Goal: Task Accomplishment & Management: Use online tool/utility

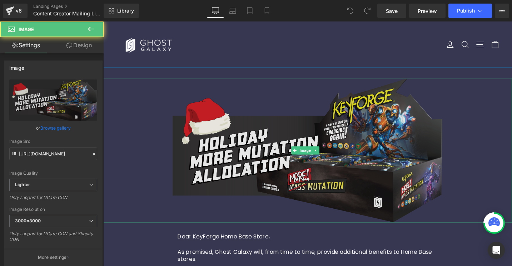
click at [328, 151] on img at bounding box center [320, 157] width 286 height 153
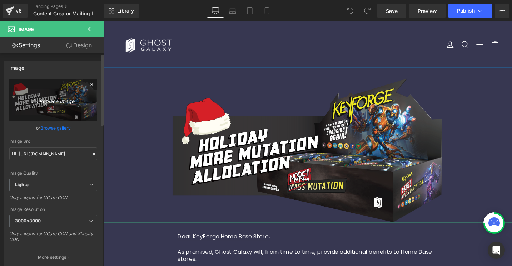
click at [55, 98] on icon "Replace Image" at bounding box center [53, 99] width 57 height 9
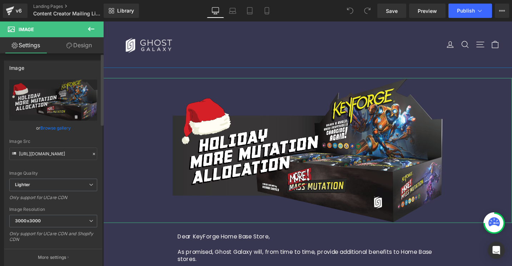
click at [56, 128] on link "Browse gallery" at bounding box center [55, 128] width 30 height 13
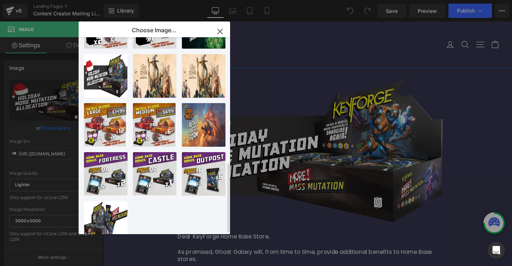
scroll to position [353, 0]
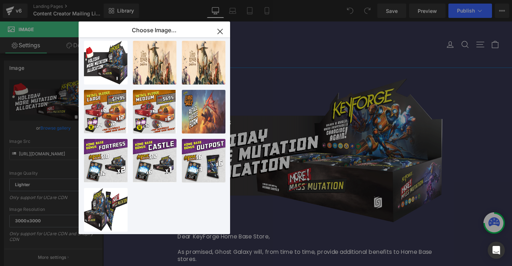
click at [219, 29] on icon "button" at bounding box center [219, 31] width 11 height 11
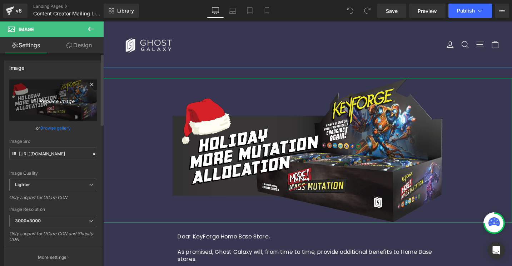
click at [62, 101] on icon "Replace Image" at bounding box center [53, 99] width 57 height 9
type input "C:\fakepath\[PERSON_NAME].svg"
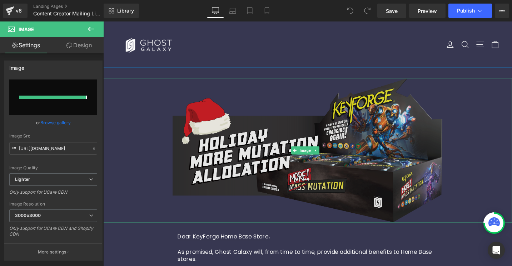
type input "[URL][DOMAIN_NAME]"
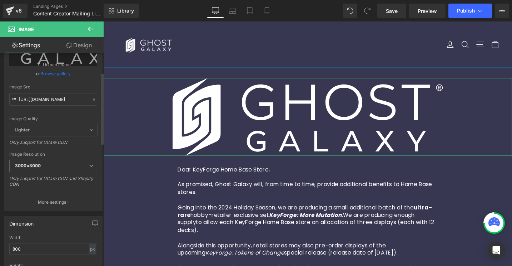
scroll to position [65, 0]
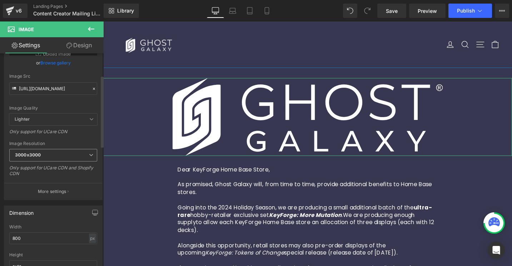
click at [89, 155] on icon at bounding box center [91, 155] width 4 height 4
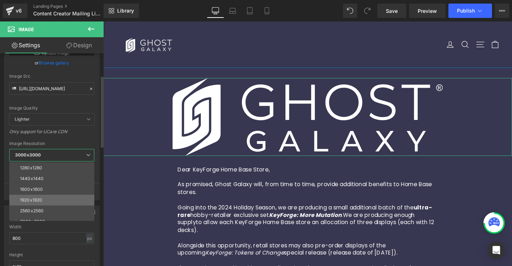
scroll to position [102, 0]
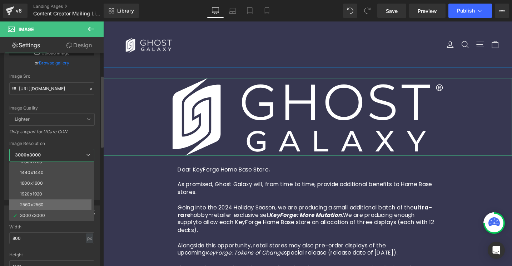
click at [38, 203] on div "2560x2560" at bounding box center [32, 204] width 24 height 5
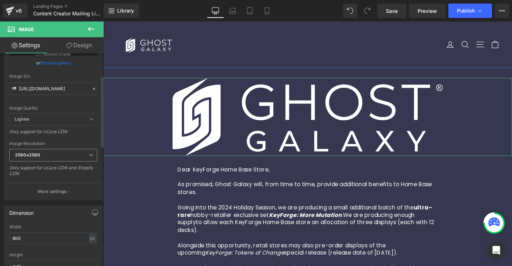
click at [74, 153] on span "2560x2560" at bounding box center [53, 155] width 88 height 13
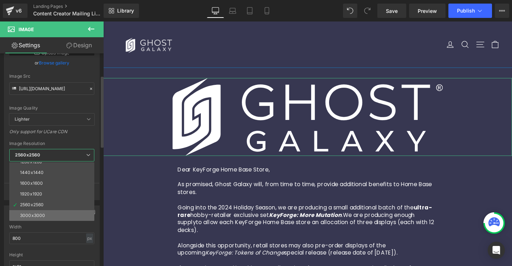
click at [39, 213] on div "3000x3000" at bounding box center [32, 215] width 25 height 5
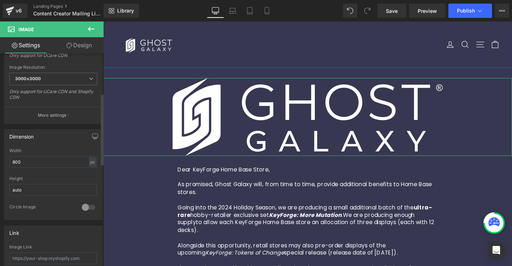
scroll to position [177, 0]
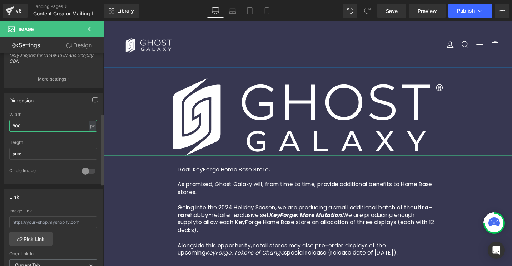
click at [32, 128] on input "800" at bounding box center [53, 126] width 88 height 12
drag, startPoint x: 15, startPoint y: 124, endPoint x: -6, endPoint y: 122, distance: 20.5
click at [0, 122] on html "You are previewing how the will restyle your page. You can not edit Elements in…" at bounding box center [256, 133] width 512 height 266
type input "700"
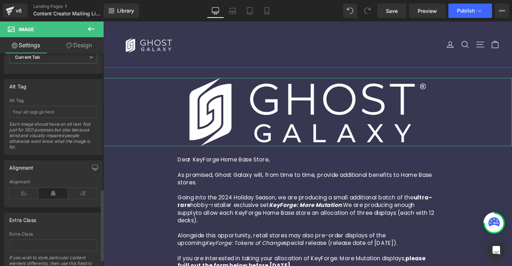
scroll to position [421, 0]
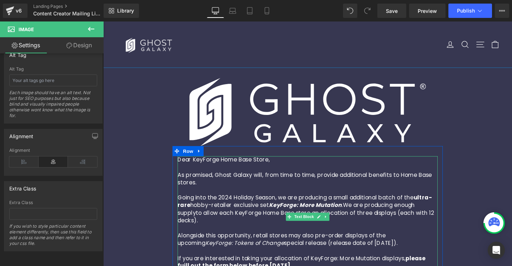
click at [274, 180] on span "As promised, Ghost Galaxy will, from time to time, provide additional benefits …" at bounding box center [316, 187] width 269 height 16
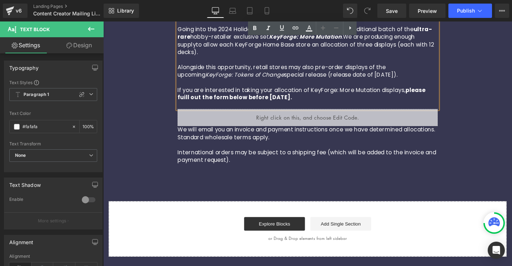
scroll to position [162, 0]
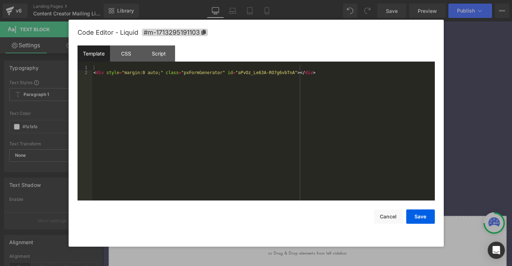
click at [325, 134] on div "Liquid" at bounding box center [319, 138] width 275 height 18
click at [394, 216] on button "Cancel" at bounding box center [388, 216] width 29 height 14
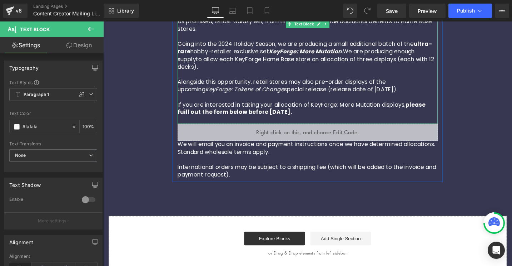
scroll to position [11, 0]
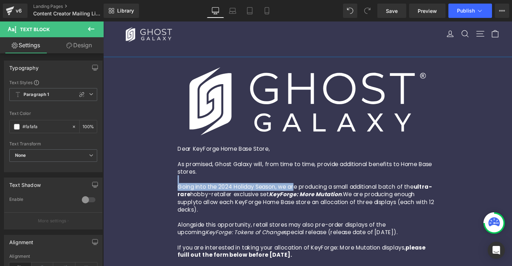
click at [305, 192] on p "Going into the 2024 Holiday Season, we are producing a small additional batch o…" at bounding box center [319, 208] width 275 height 32
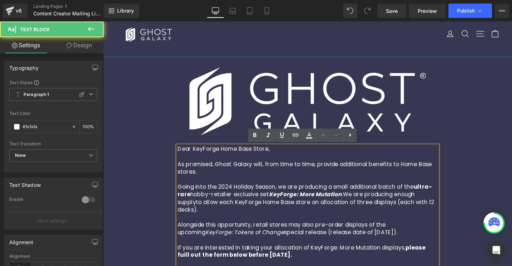
click at [303, 176] on p "As promised, Ghost Galaxy will, from time to time, provide additional benefits …" at bounding box center [319, 176] width 275 height 16
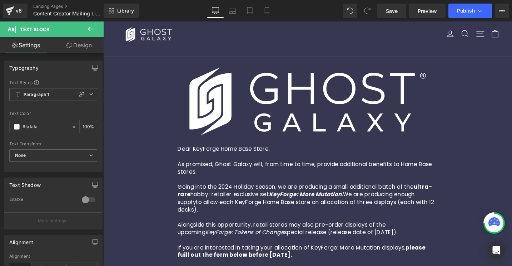
click at [95, 35] on button at bounding box center [91, 29] width 25 height 16
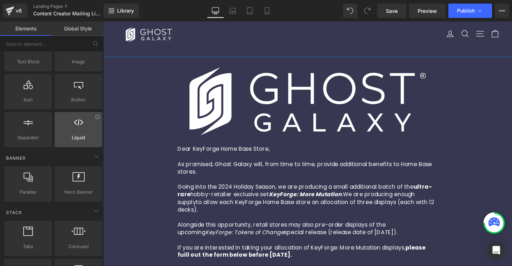
scroll to position [72, 0]
click at [78, 130] on div at bounding box center [78, 125] width 43 height 16
click at [76, 127] on div at bounding box center [78, 125] width 43 height 16
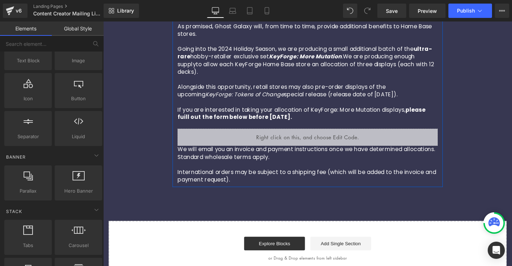
scroll to position [157, 0]
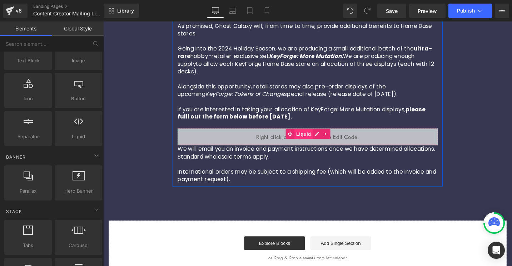
click at [311, 140] on span "Liquid" at bounding box center [315, 140] width 19 height 11
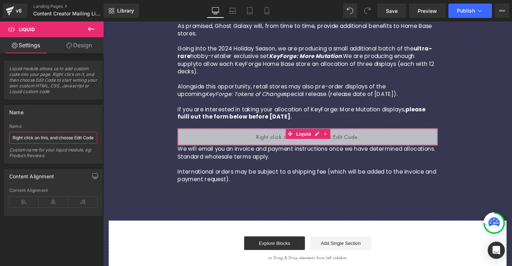
click at [48, 137] on input "Right click on this, and choose Edit Code." at bounding box center [53, 138] width 88 height 12
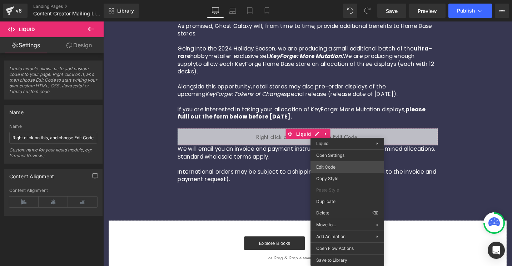
click at [332, 0] on div "Liquid You are previewing how the will restyle your page. You can not edit Elem…" at bounding box center [256, 0] width 512 height 0
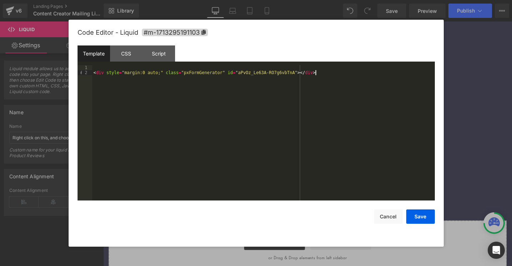
click at [178, 81] on div "< div style = "margin:0 auto;" class = "pxFormGenerator" id = "aPvOz_Le63A-RO7g…" at bounding box center [263, 137] width 343 height 145
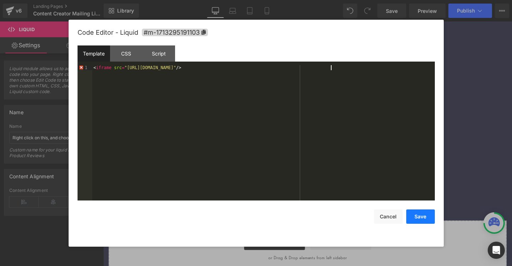
click at [415, 217] on button "Save" at bounding box center [420, 216] width 29 height 14
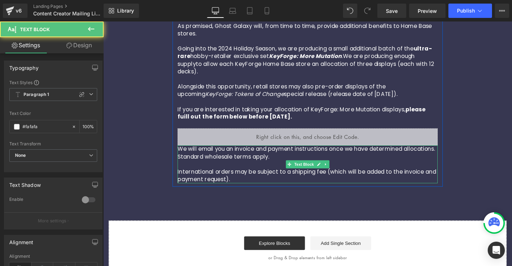
drag, startPoint x: 251, startPoint y: 187, endPoint x: 188, endPoint y: 154, distance: 70.8
click at [188, 154] on div "We will email you an invoice and payment instructions once we have determined a…" at bounding box center [319, 172] width 275 height 40
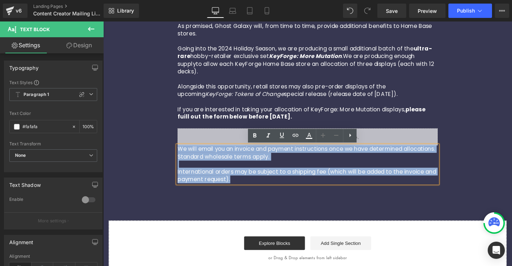
drag, startPoint x: 248, startPoint y: 188, endPoint x: 174, endPoint y: 159, distance: 79.9
click at [177, 159] on div "Dear KeyForge Home Base Store, As promised, Ghost Galaxy will, from time to tim…" at bounding box center [320, 99] width 286 height 186
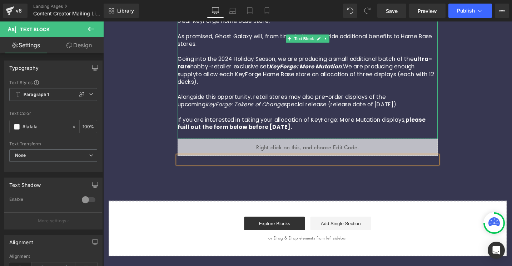
scroll to position [81, 0]
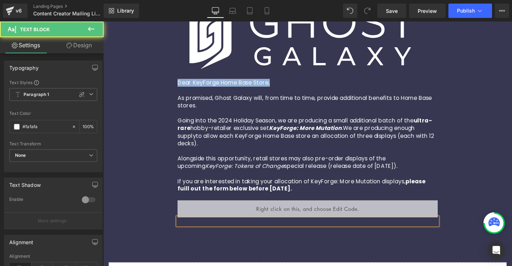
drag, startPoint x: 276, startPoint y: 86, endPoint x: 172, endPoint y: 84, distance: 104.4
click at [172, 84] on div "Image Dear KeyForge Home Base Store, As promised, Ghost Galaxy will, from time …" at bounding box center [319, 161] width 432 height 345
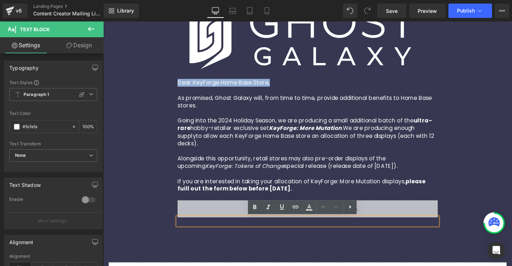
drag, startPoint x: 335, startPoint y: 199, endPoint x: 172, endPoint y: 85, distance: 198.9
click at [172, 85] on div "Image Dear KeyForge Home Base Store, As promised, Ghost Galaxy will, from time …" at bounding box center [319, 161] width 432 height 345
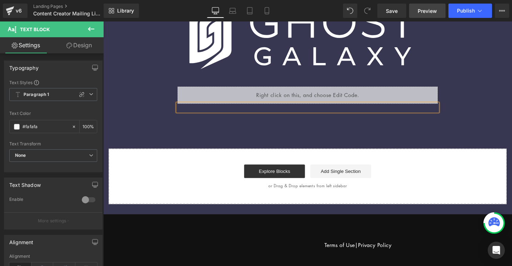
click at [434, 13] on span "Preview" at bounding box center [427, 11] width 19 height 8
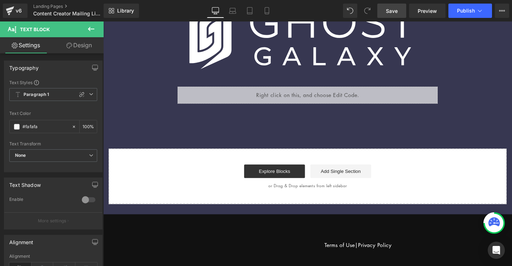
click at [398, 11] on link "Save" at bounding box center [391, 11] width 29 height 14
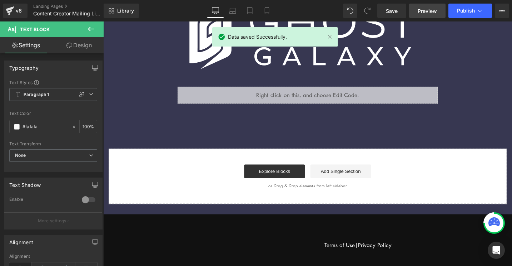
click at [422, 9] on span "Preview" at bounding box center [427, 11] width 19 height 8
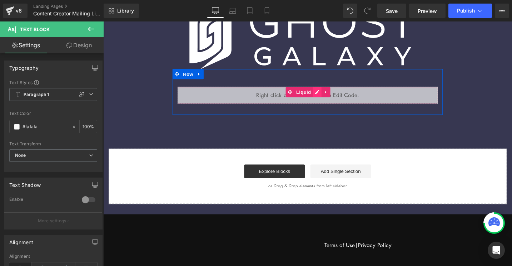
click at [325, 95] on div "Liquid" at bounding box center [319, 99] width 275 height 18
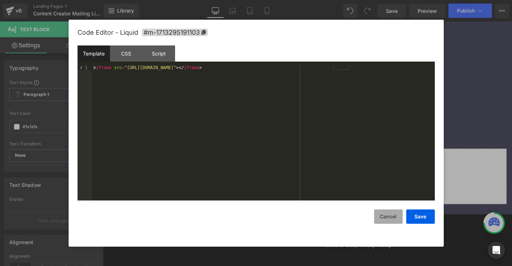
click at [386, 217] on button "Cancel" at bounding box center [388, 216] width 29 height 14
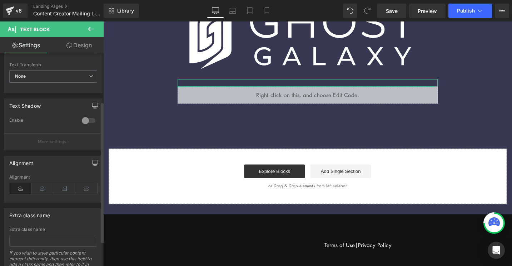
scroll to position [111, 0]
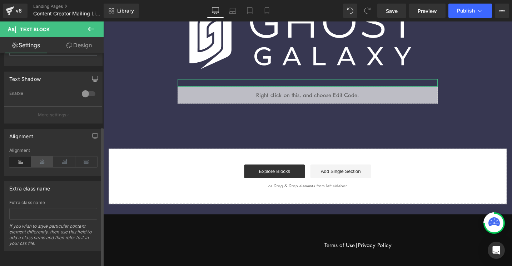
click at [41, 158] on icon at bounding box center [42, 161] width 22 height 11
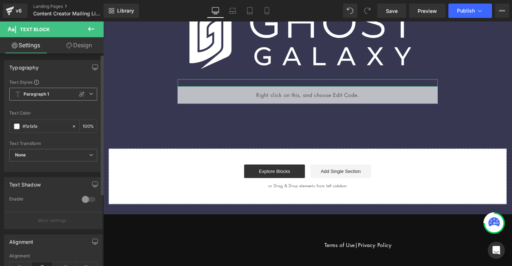
scroll to position [0, 0]
click at [71, 45] on link "Design" at bounding box center [79, 45] width 52 height 16
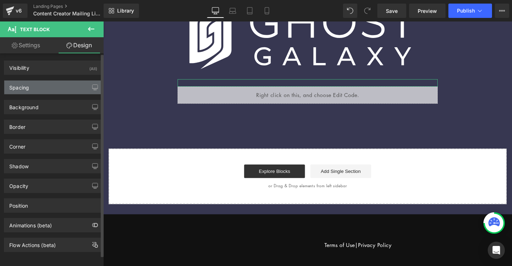
click at [71, 88] on div "Spacing" at bounding box center [53, 87] width 98 height 14
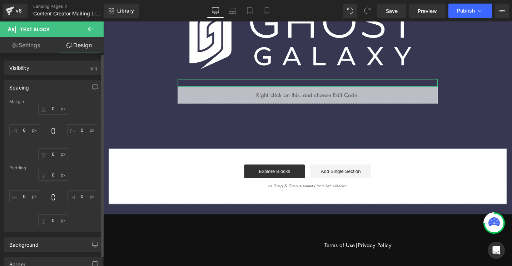
click at [71, 88] on div "Spacing" at bounding box center [53, 87] width 98 height 14
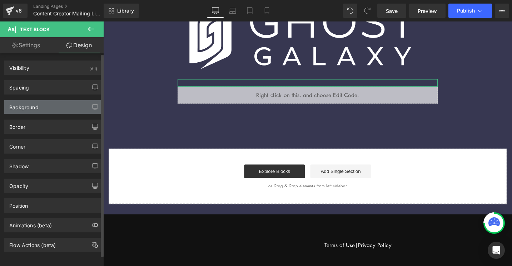
click at [58, 107] on div "Background" at bounding box center [53, 107] width 98 height 14
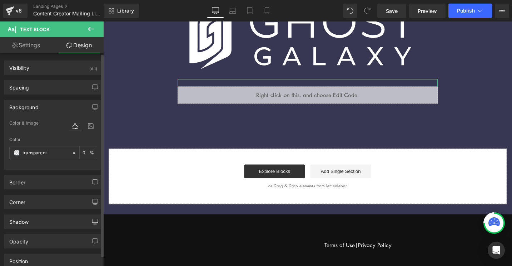
click at [56, 105] on div "Background" at bounding box center [53, 107] width 98 height 14
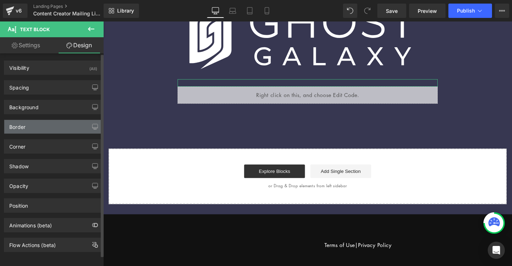
click at [58, 130] on div "Border" at bounding box center [53, 127] width 98 height 14
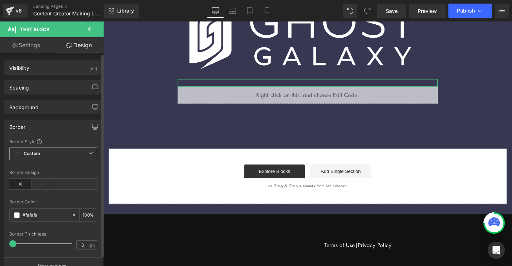
click at [56, 155] on span "Custom" at bounding box center [53, 153] width 88 height 13
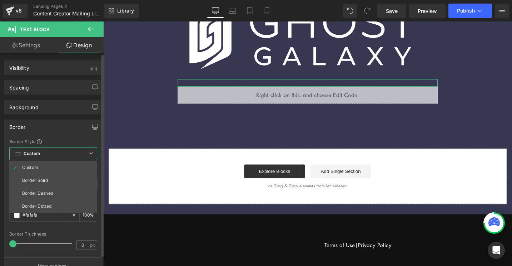
click at [56, 155] on span "Custom" at bounding box center [53, 153] width 88 height 13
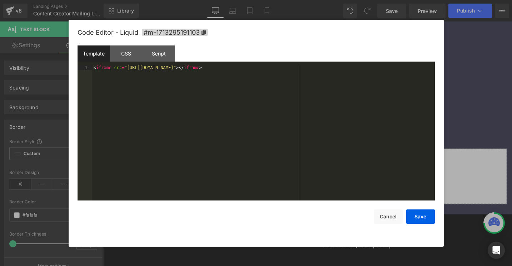
click at [326, 96] on div "Liquid" at bounding box center [319, 99] width 275 height 18
click at [386, 213] on button "Cancel" at bounding box center [388, 216] width 29 height 14
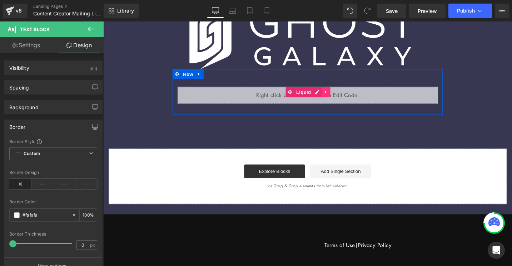
click at [336, 94] on icon at bounding box center [338, 96] width 5 height 5
click at [341, 96] on icon at bounding box center [343, 96] width 5 height 5
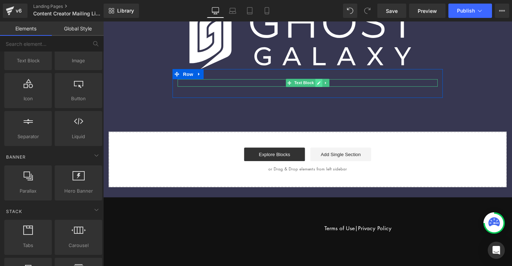
click at [330, 88] on icon at bounding box center [332, 86] width 4 height 4
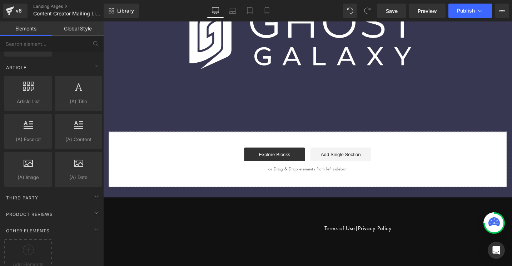
scroll to position [1362, 0]
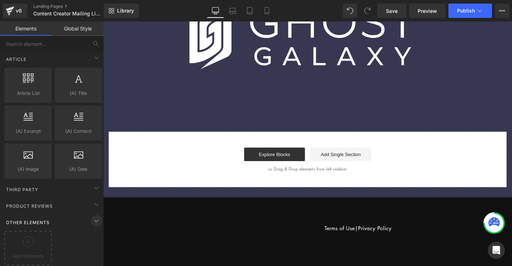
click at [93, 217] on icon at bounding box center [96, 220] width 9 height 9
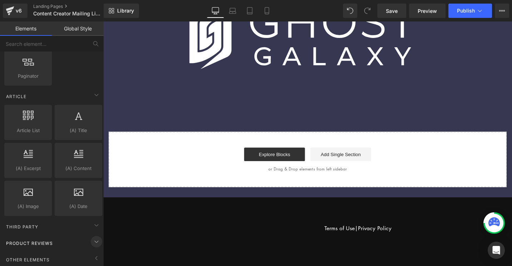
click at [91, 237] on span at bounding box center [96, 241] width 11 height 11
click at [94, 221] on icon at bounding box center [96, 225] width 9 height 9
click at [76, 222] on div "Third Party" at bounding box center [53, 226] width 101 height 14
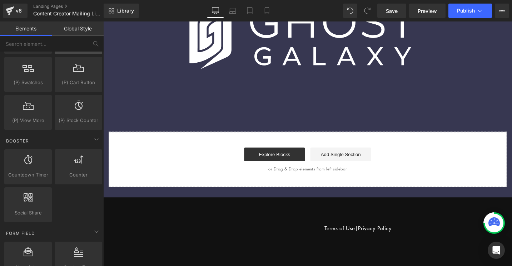
scroll to position [838, 0]
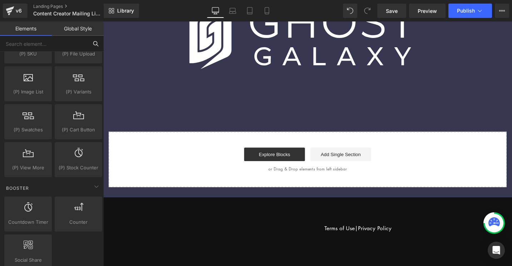
click at [65, 47] on input "text" at bounding box center [44, 44] width 88 height 16
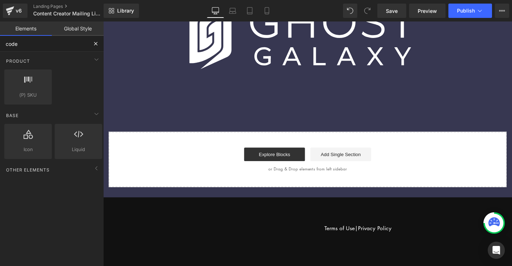
scroll to position [0, 0]
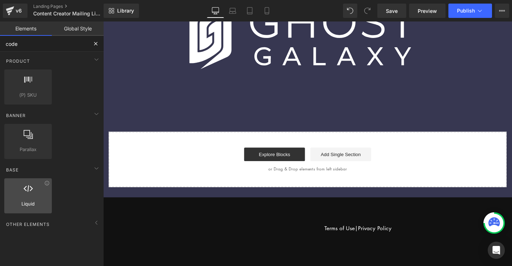
click at [30, 192] on icon at bounding box center [28, 188] width 9 height 9
click at [45, 184] on icon at bounding box center [46, 182] width 5 height 5
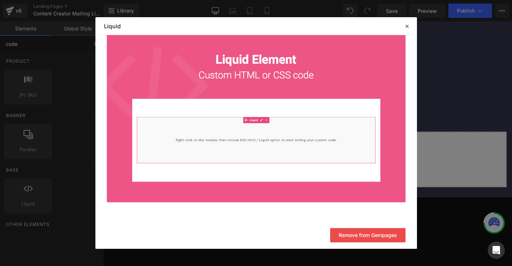
scroll to position [70, 0]
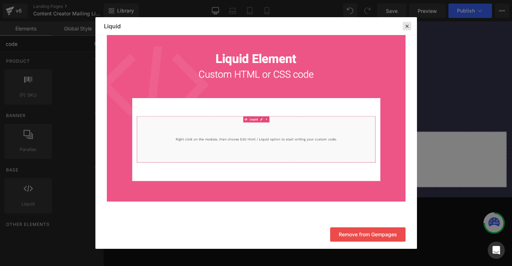
type input "code"
click at [405, 25] on icon at bounding box center [407, 26] width 6 height 6
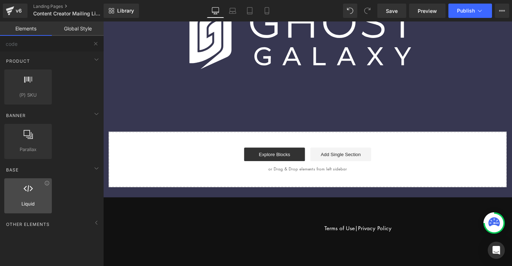
click at [26, 193] on icon at bounding box center [28, 188] width 9 height 9
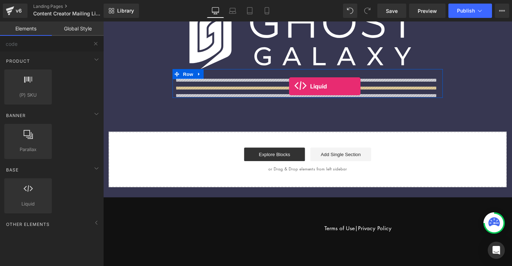
drag, startPoint x: 120, startPoint y: 213, endPoint x: 300, endPoint y: 90, distance: 217.7
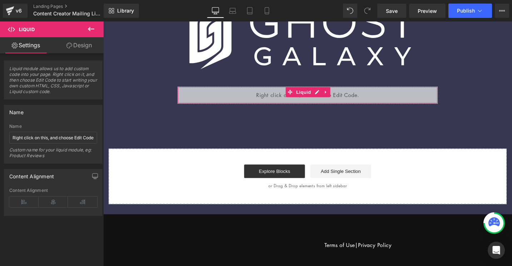
click at [84, 45] on link "Design" at bounding box center [79, 45] width 52 height 16
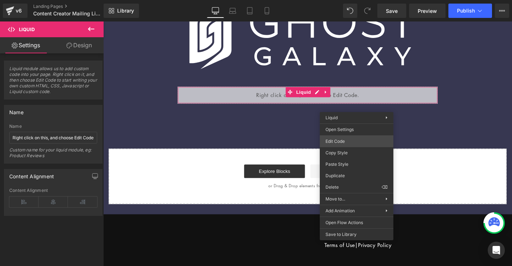
click at [344, 0] on div "Liquid You are previewing how the will restyle your page. You can not edit Elem…" at bounding box center [256, 0] width 512 height 0
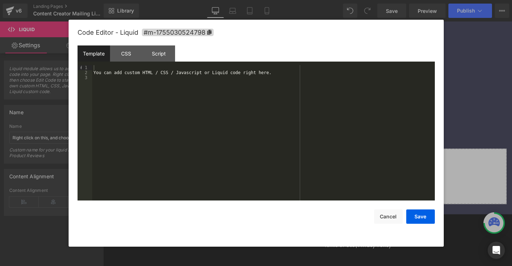
click at [240, 107] on div "You can add custom HTML / CSS / Javascript or Liquid code right here." at bounding box center [263, 137] width 343 height 145
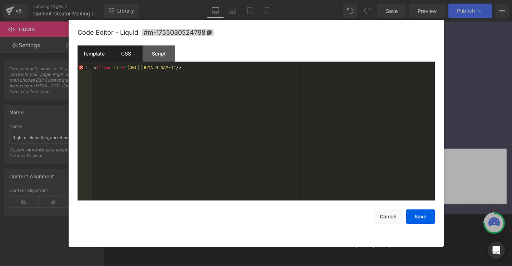
click at [126, 48] on div "CSS" at bounding box center [126, 53] width 33 height 16
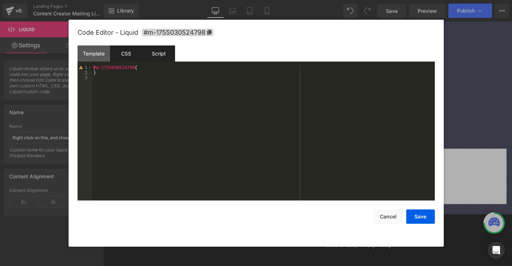
click at [162, 53] on div "Script" at bounding box center [159, 53] width 33 height 16
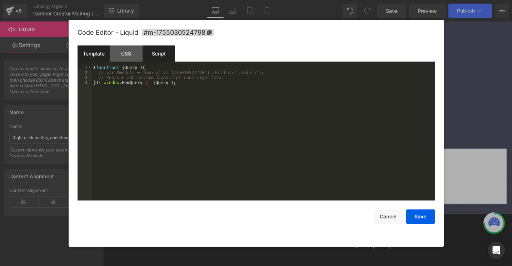
click at [94, 51] on div "Template" at bounding box center [94, 53] width 33 height 16
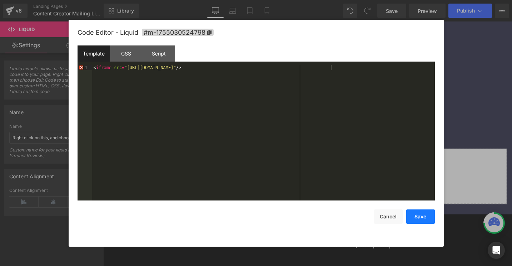
click at [412, 216] on button "Save" at bounding box center [420, 216] width 29 height 14
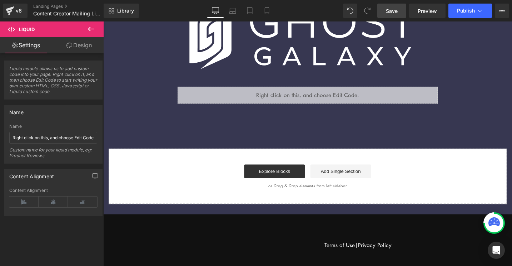
click at [388, 13] on span "Save" at bounding box center [392, 11] width 12 height 8
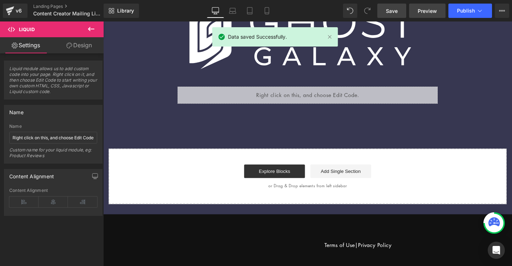
click at [427, 11] on span "Preview" at bounding box center [427, 11] width 19 height 8
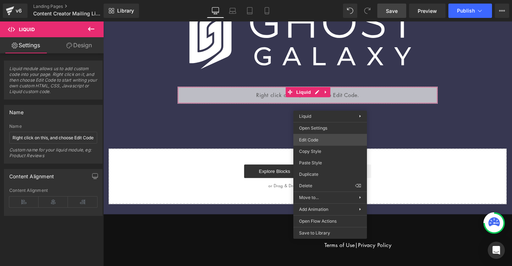
click at [312, 0] on div "Liquid You are previewing how the will restyle your page. You can not edit Elem…" at bounding box center [256, 0] width 512 height 0
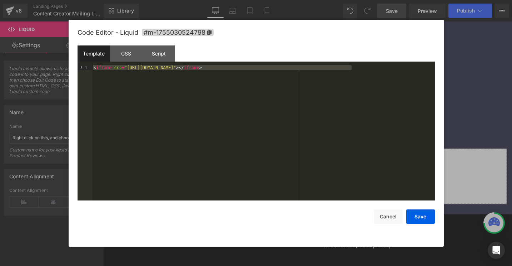
drag, startPoint x: 139, startPoint y: 74, endPoint x: 83, endPoint y: 54, distance: 59.0
click at [83, 54] on div "Template CSS Script Data 1 < iframe src = "[URL][DOMAIN_NAME]" > </ iframe > XX…" at bounding box center [256, 122] width 357 height 155
click at [386, 218] on button "Cancel" at bounding box center [388, 216] width 29 height 14
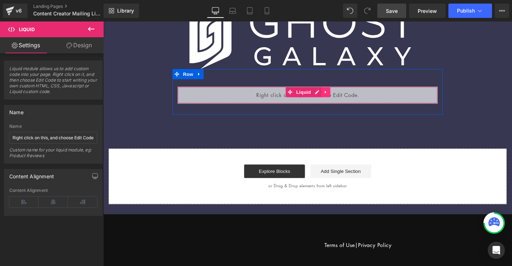
click at [337, 96] on icon at bounding box center [338, 96] width 5 height 5
click at [341, 96] on icon at bounding box center [343, 96] width 5 height 5
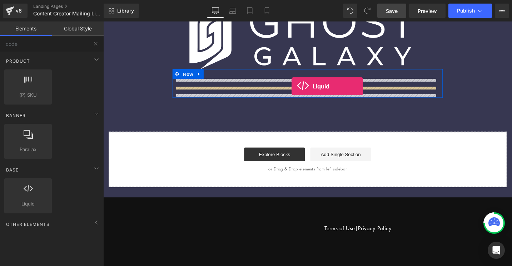
drag, startPoint x: 137, startPoint y: 215, endPoint x: 302, endPoint y: 90, distance: 207.1
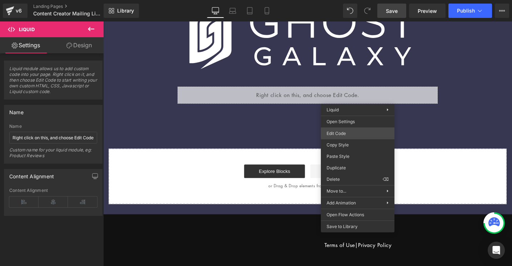
click at [341, 0] on div "Liquid You are previewing how the will restyle your page. You can not edit Elem…" at bounding box center [256, 0] width 512 height 0
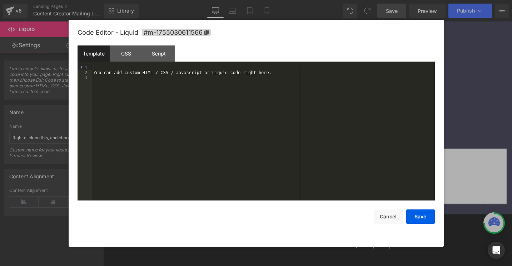
click at [171, 68] on div "You can add custom HTML / CSS / Javascript or Liquid code right here." at bounding box center [263, 137] width 343 height 145
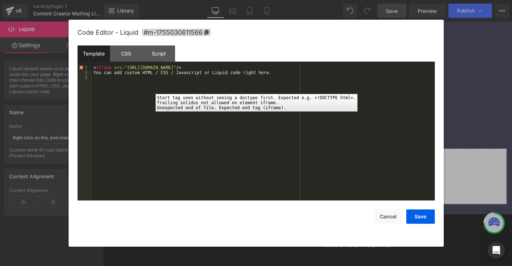
click at [81, 69] on div "1" at bounding box center [85, 67] width 15 height 5
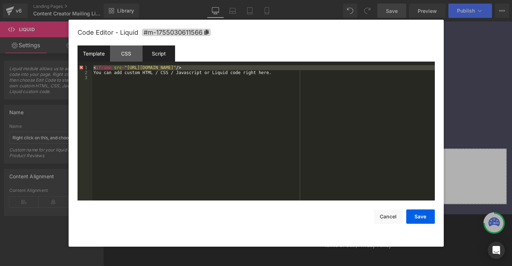
click at [157, 51] on div "Script" at bounding box center [159, 53] width 33 height 16
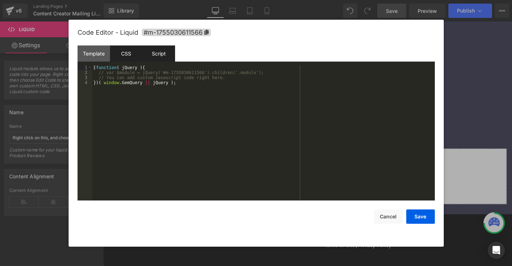
click at [135, 53] on div "CSS" at bounding box center [126, 53] width 33 height 16
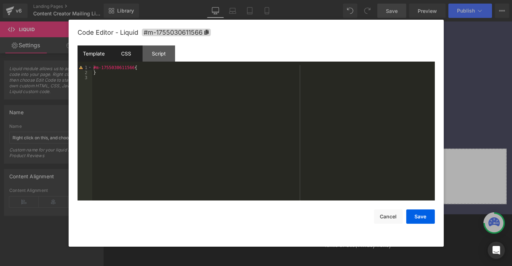
click at [96, 51] on div "Template" at bounding box center [94, 53] width 33 height 16
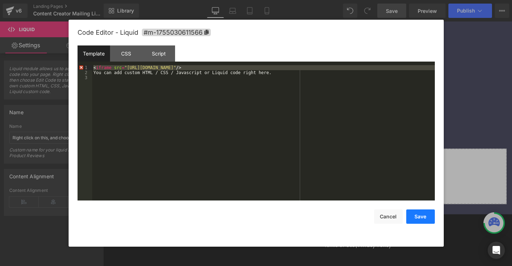
click at [419, 214] on button "Save" at bounding box center [420, 216] width 29 height 14
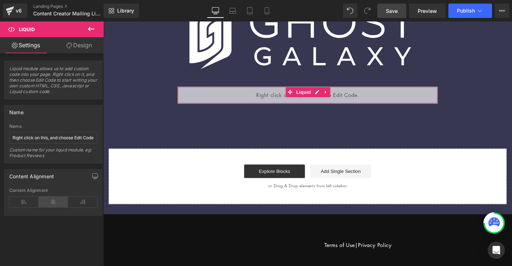
click at [56, 204] on icon at bounding box center [53, 201] width 29 height 11
click at [96, 51] on link "Design" at bounding box center [79, 45] width 52 height 16
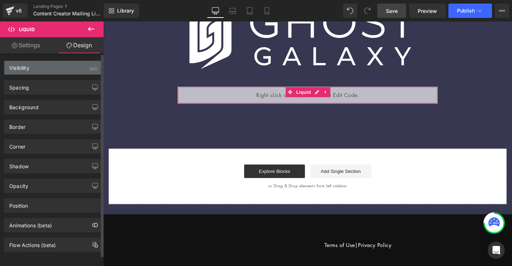
click at [56, 71] on div "Visibility (All)" at bounding box center [53, 68] width 98 height 14
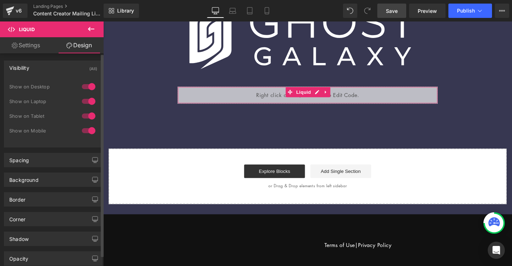
click at [56, 69] on div "Visibility (All)" at bounding box center [53, 68] width 98 height 14
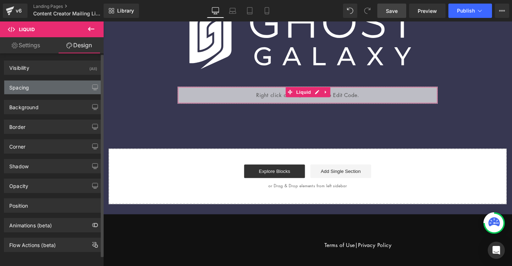
click at [50, 88] on div "Spacing" at bounding box center [53, 87] width 98 height 14
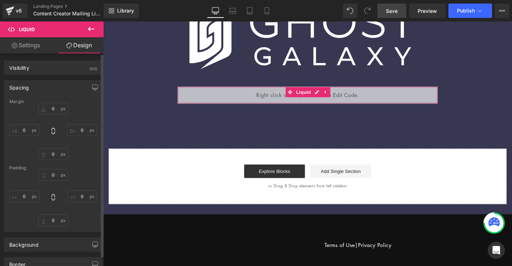
click at [50, 88] on div "Spacing" at bounding box center [53, 87] width 98 height 14
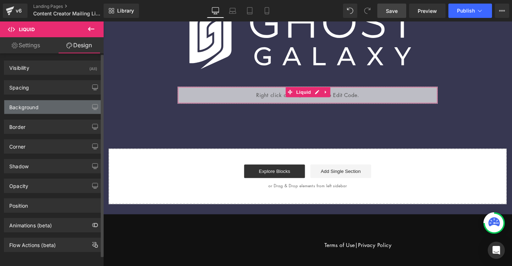
click at [55, 113] on div "Visibility (All) 0|0|0|0 1 Show on Desktop 1 Show on Laptop 1 Show on Tablet 1 …" at bounding box center [53, 152] width 107 height 198
click at [55, 108] on div "Background" at bounding box center [53, 107] width 98 height 14
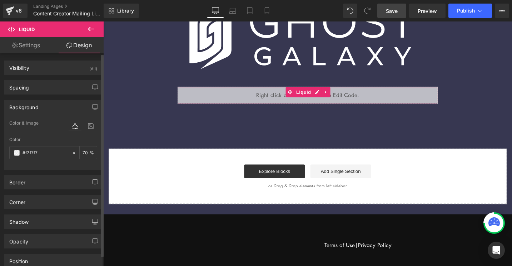
click at [55, 108] on div "Background" at bounding box center [53, 107] width 98 height 14
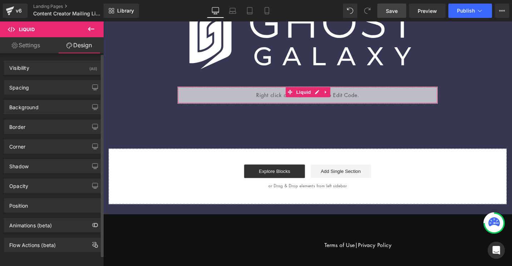
click at [55, 138] on div "Corner Corner Style Custom Default Corner Default Corner 1 Custom Custom Defaul…" at bounding box center [53, 144] width 107 height 20
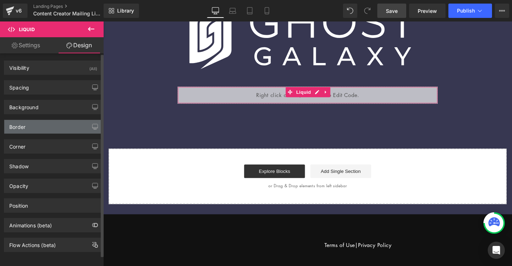
click at [58, 132] on div "Border" at bounding box center [53, 127] width 98 height 14
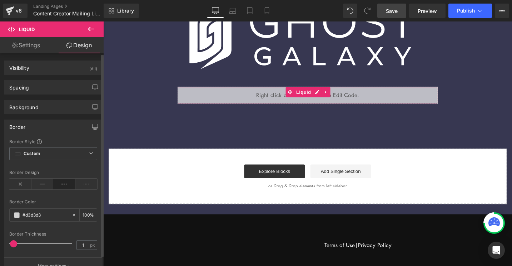
click at [56, 132] on div "Border" at bounding box center [53, 127] width 98 height 14
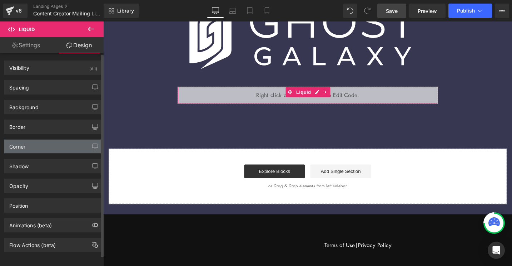
click at [54, 144] on div "Corner" at bounding box center [53, 146] width 98 height 14
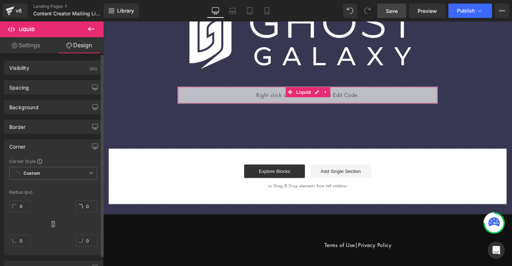
click at [55, 144] on div "Corner" at bounding box center [53, 146] width 98 height 14
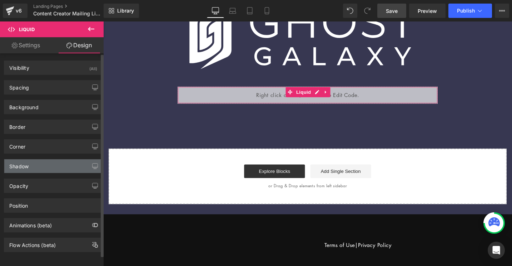
click at [59, 166] on div "Shadow" at bounding box center [53, 166] width 98 height 14
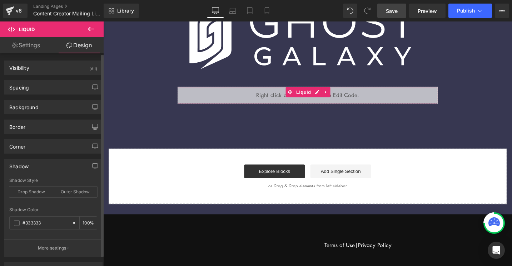
click at [59, 166] on div "Shadow" at bounding box center [53, 166] width 98 height 14
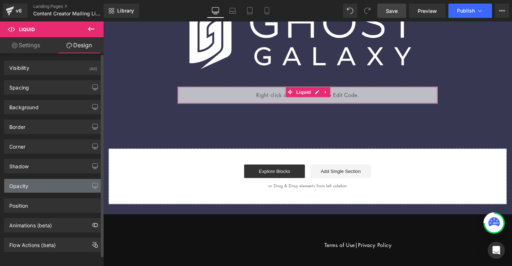
click at [55, 190] on div "Opacity" at bounding box center [53, 186] width 98 height 14
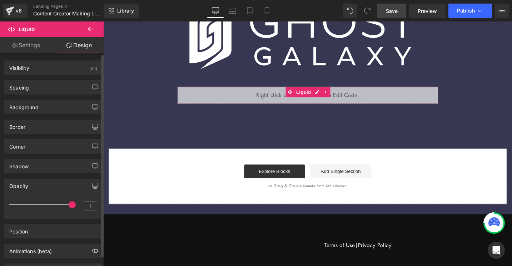
click at [55, 190] on div "Opacity" at bounding box center [53, 186] width 98 height 14
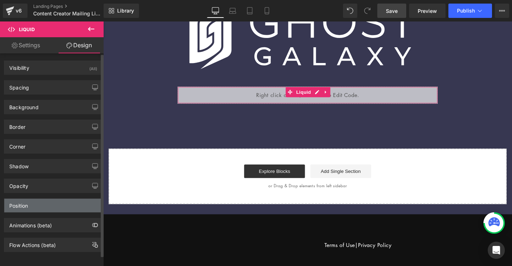
click at [55, 210] on div "Position" at bounding box center [53, 205] width 98 height 14
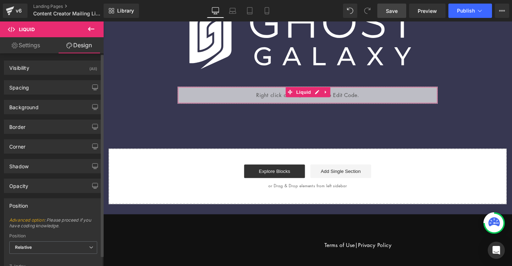
click at [56, 211] on div "Position" at bounding box center [53, 205] width 98 height 14
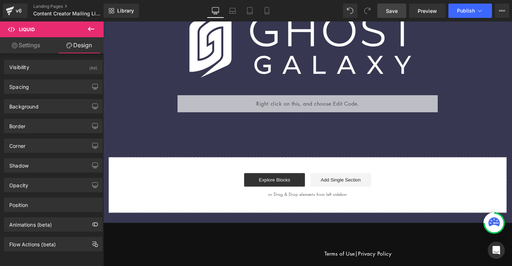
scroll to position [68, 0]
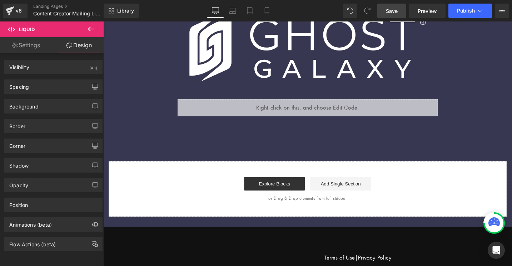
click at [397, 9] on span "Save" at bounding box center [392, 11] width 12 height 8
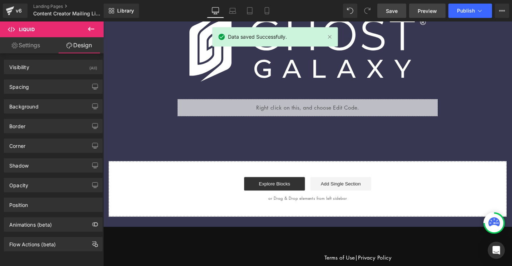
click at [419, 9] on span "Preview" at bounding box center [427, 11] width 19 height 8
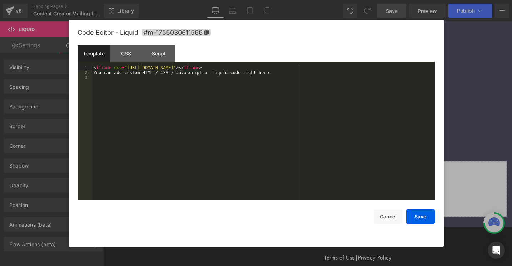
click at [328, 112] on div "Liquid" at bounding box center [319, 113] width 275 height 18
drag, startPoint x: 294, startPoint y: 75, endPoint x: 92, endPoint y: 74, distance: 201.9
click at [92, 74] on div "< iframe src = "[URL][DOMAIN_NAME]" > </ iframe > You can add custom HTML / CSS…" at bounding box center [263, 137] width 343 height 145
click at [248, 78] on div "< iframe src = "[URL][DOMAIN_NAME]" > </ iframe > You can add custom HTML / CSS…" at bounding box center [263, 137] width 343 height 145
drag, startPoint x: 281, startPoint y: 75, endPoint x: 97, endPoint y: 72, distance: 184.4
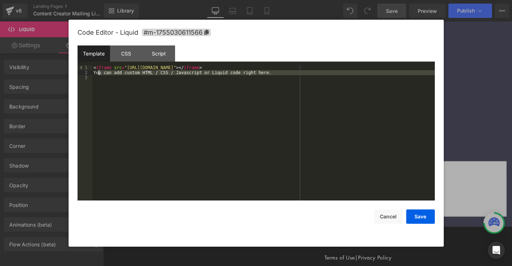
click at [97, 72] on div "< iframe src = "[URL][DOMAIN_NAME]" > </ iframe > You can add custom HTML / CSS…" at bounding box center [263, 137] width 343 height 145
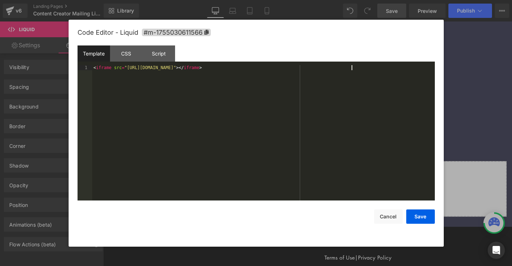
click at [94, 68] on div "< iframe src = "[URL][DOMAIN_NAME]" > </ iframe >" at bounding box center [263, 137] width 343 height 145
click at [400, 66] on div "<! DOCTYPE html > < iframe src = "[URL][DOMAIN_NAME]" > </ iframe >" at bounding box center [263, 137] width 343 height 145
click at [423, 219] on button "Save" at bounding box center [420, 216] width 29 height 14
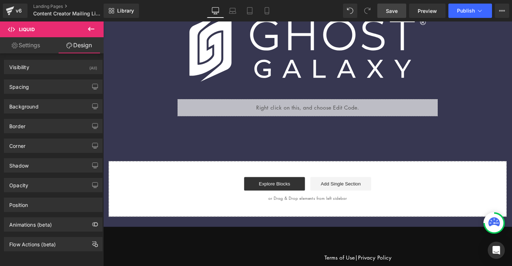
click at [392, 11] on span "Save" at bounding box center [392, 11] width 12 height 8
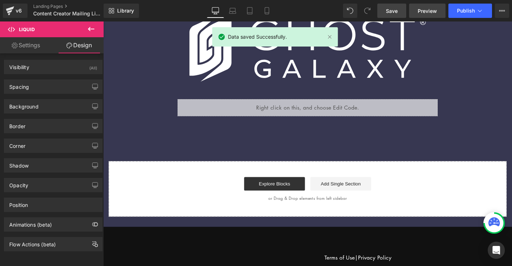
click at [425, 10] on span "Preview" at bounding box center [427, 11] width 19 height 8
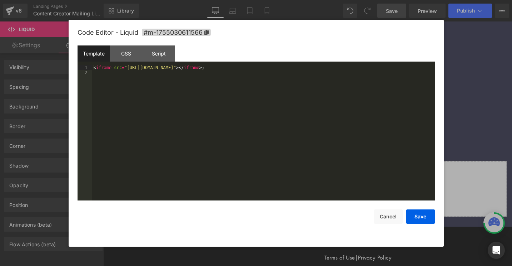
click at [330, 109] on div "Liquid" at bounding box center [319, 113] width 275 height 18
click at [360, 68] on div "< iframe src = "[URL][DOMAIN_NAME]" > </ iframe > ;" at bounding box center [263, 137] width 343 height 145
click at [309, 135] on div "< iframe src = "[URL][DOMAIN_NAME]" > </ iframe >" at bounding box center [263, 137] width 343 height 145
click at [422, 216] on button "Save" at bounding box center [420, 216] width 29 height 14
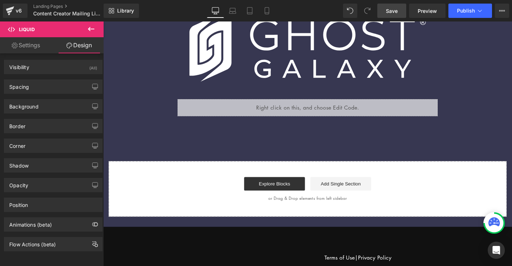
click at [395, 11] on span "Save" at bounding box center [392, 11] width 12 height 8
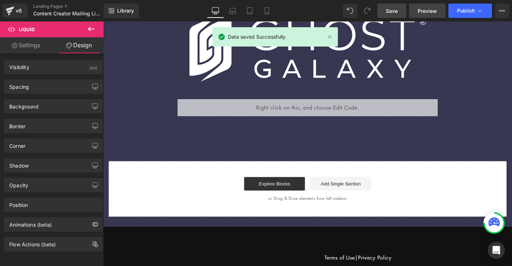
click at [423, 9] on span "Preview" at bounding box center [427, 11] width 19 height 8
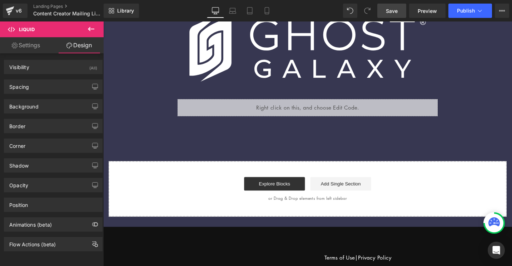
click at [89, 29] on icon at bounding box center [91, 29] width 6 height 4
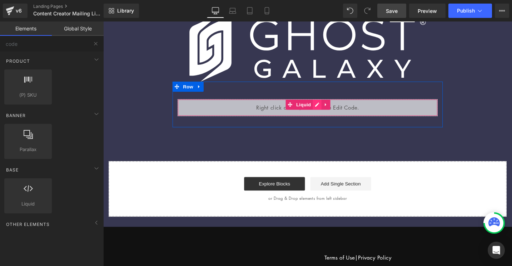
click at [326, 109] on div "Liquid" at bounding box center [319, 113] width 275 height 18
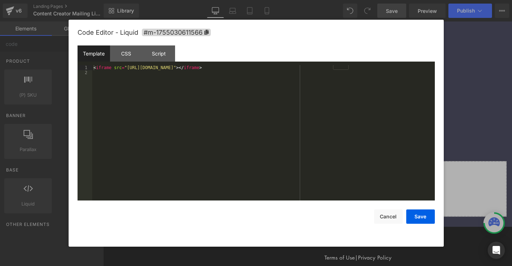
click at [228, 91] on div "< iframe src = "[URL][DOMAIN_NAME]" > </ iframe >" at bounding box center [263, 137] width 343 height 145
click at [224, 90] on div "< iframe src = "[URL][DOMAIN_NAME]" width = "100%" height = "800" style = "bord…" at bounding box center [263, 137] width 343 height 145
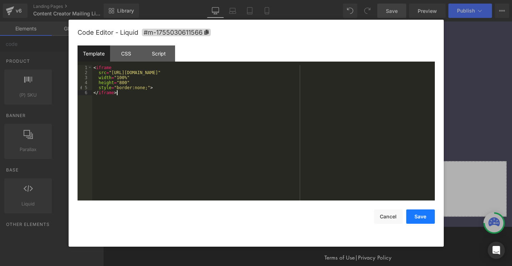
click at [417, 215] on button "Save" at bounding box center [420, 216] width 29 height 14
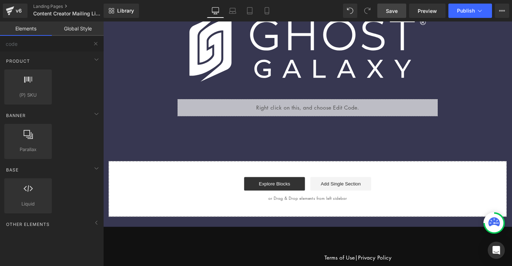
click at [387, 10] on span "Save" at bounding box center [392, 11] width 12 height 8
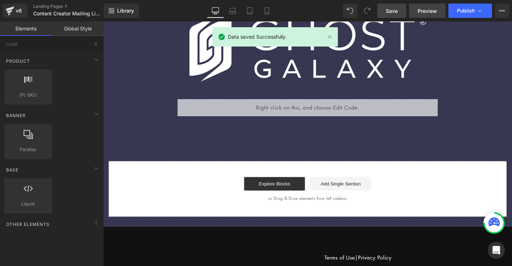
click at [421, 10] on span "Preview" at bounding box center [427, 11] width 19 height 8
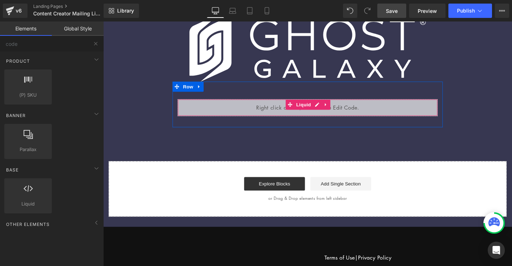
click at [327, 109] on div "Liquid" at bounding box center [319, 113] width 275 height 18
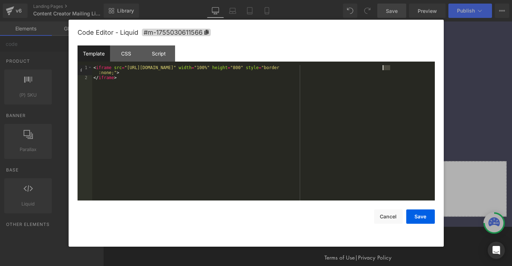
drag, startPoint x: 389, startPoint y: 67, endPoint x: 383, endPoint y: 68, distance: 6.2
click at [383, 68] on div "< iframe src = "[URL][DOMAIN_NAME]" width = "100%" height = "800" style = "bord…" at bounding box center [263, 140] width 343 height 150
click at [416, 214] on button "Save" at bounding box center [420, 216] width 29 height 14
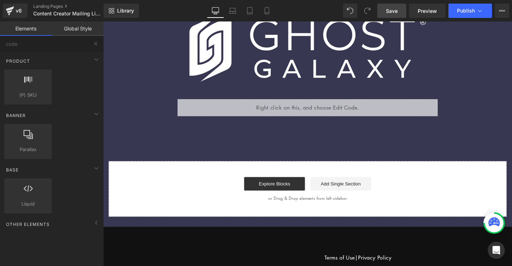
click at [394, 9] on span "Save" at bounding box center [392, 11] width 12 height 8
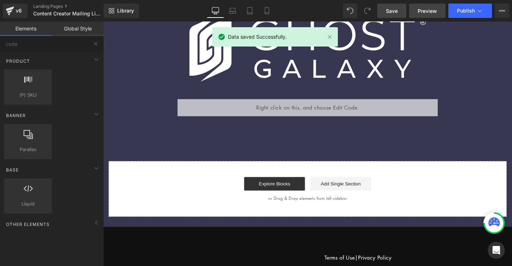
click at [417, 16] on link "Preview" at bounding box center [427, 11] width 36 height 14
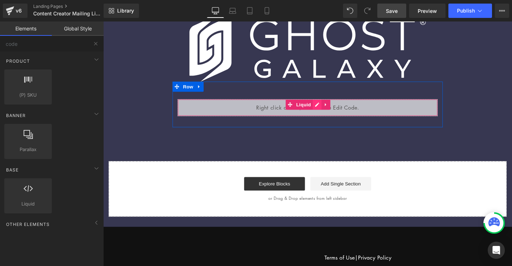
click at [329, 110] on div "Liquid" at bounding box center [319, 113] width 275 height 18
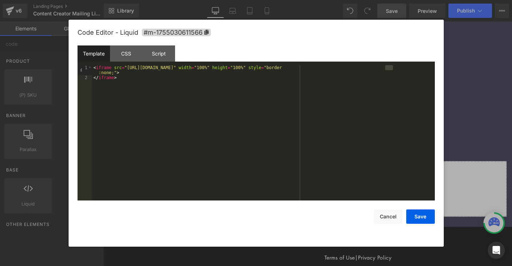
drag, startPoint x: 393, startPoint y: 68, endPoint x: 384, endPoint y: 68, distance: 8.6
click at [384, 68] on div "< iframe src = "[URL][DOMAIN_NAME]" width = "100%" height = "100%" style = "bor…" at bounding box center [263, 140] width 343 height 150
click at [421, 219] on button "Save" at bounding box center [420, 216] width 29 height 14
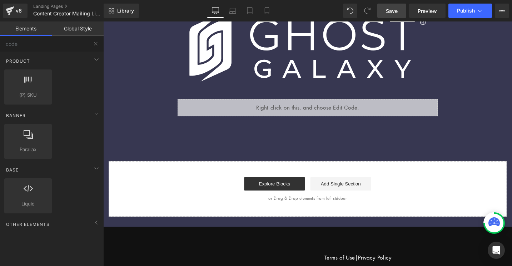
click at [394, 9] on span "Save" at bounding box center [392, 11] width 12 height 8
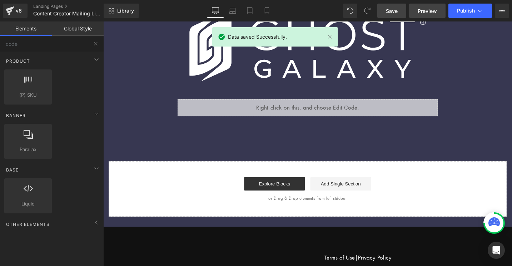
click at [415, 12] on link "Preview" at bounding box center [427, 11] width 36 height 14
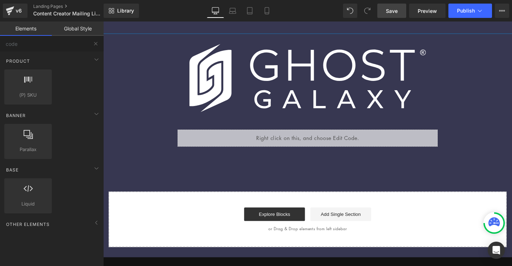
scroll to position [23, 0]
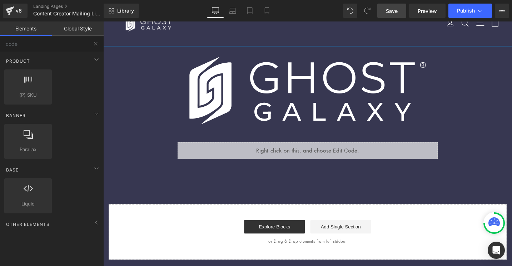
click at [385, 9] on link "Save" at bounding box center [391, 11] width 29 height 14
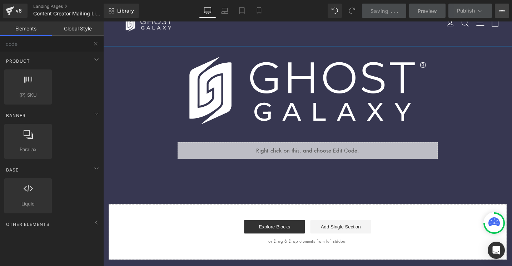
click at [506, 10] on button "View Live Page View with current Template Save Template to Library Schedule Pub…" at bounding box center [502, 11] width 14 height 14
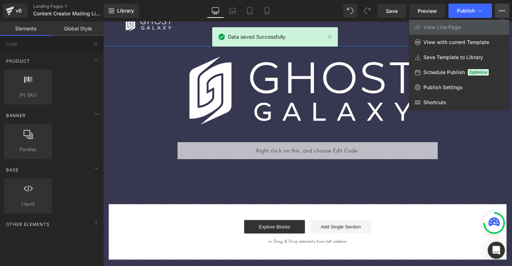
click at [506, 10] on button "View Live Page View with current Template Save Template to Library Schedule Pub…" at bounding box center [502, 11] width 14 height 14
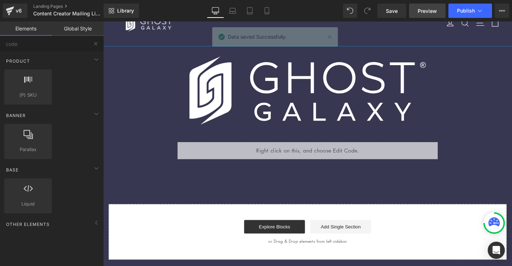
click at [417, 10] on link "Preview" at bounding box center [427, 11] width 36 height 14
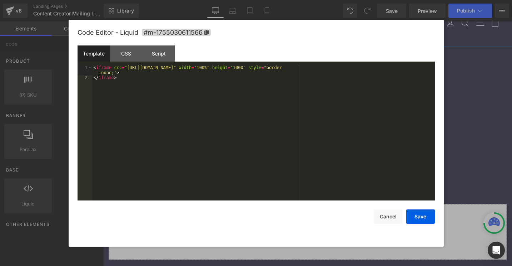
click at [328, 157] on div "Liquid" at bounding box center [319, 158] width 275 height 18
click at [466, 71] on div at bounding box center [256, 133] width 512 height 266
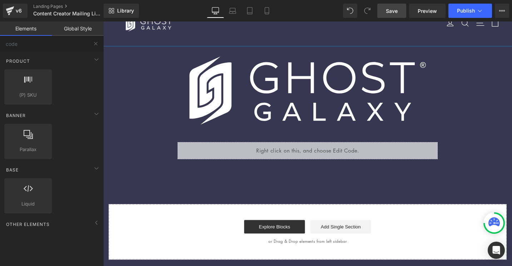
click at [392, 13] on span "Save" at bounding box center [392, 11] width 12 height 8
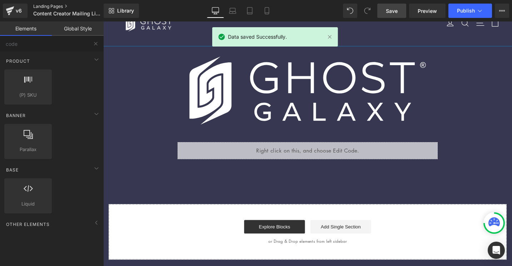
click at [46, 7] on link "Landing Pages" at bounding box center [74, 7] width 82 height 6
